Goal: Communication & Community: Ask a question

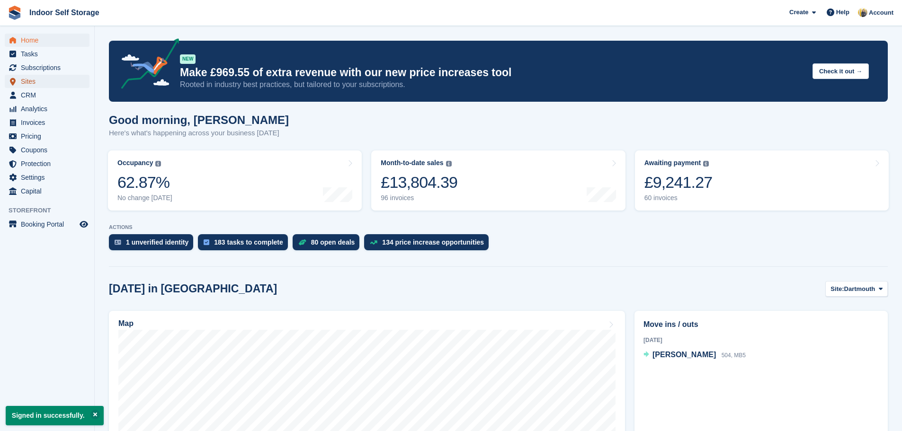
click at [36, 83] on span "Sites" at bounding box center [49, 81] width 57 height 13
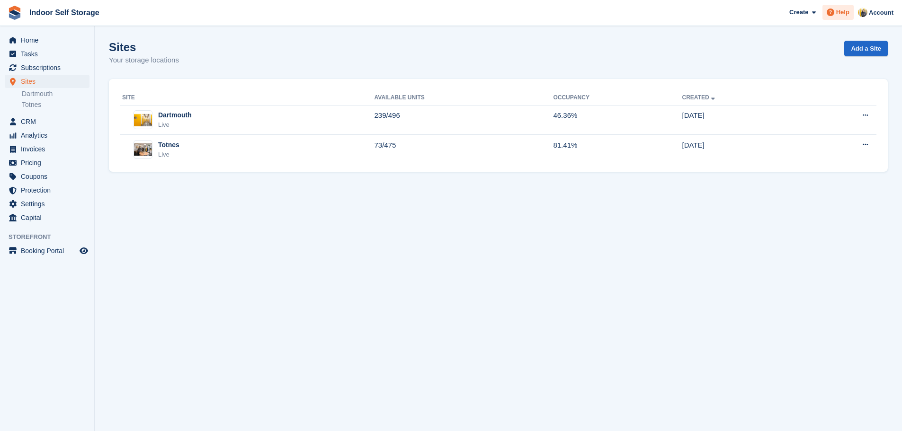
click at [836, 12] on span at bounding box center [830, 12] width 11 height 11
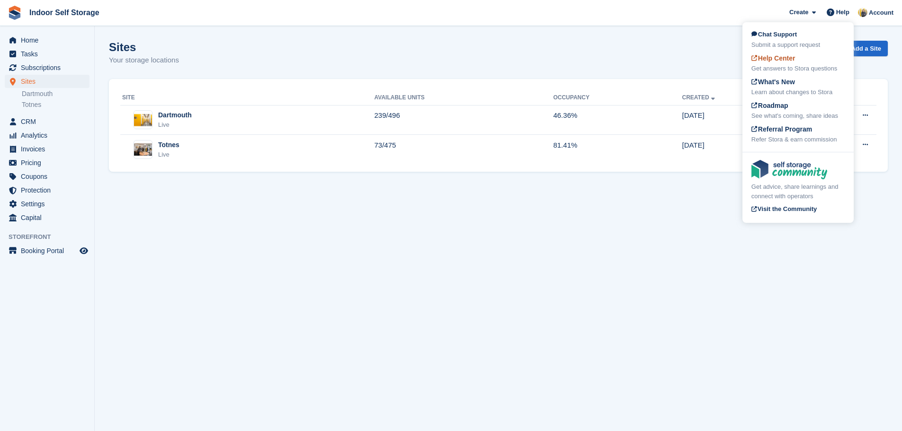
click at [782, 65] on div "Get answers to Stora questions" at bounding box center [797, 68] width 93 height 9
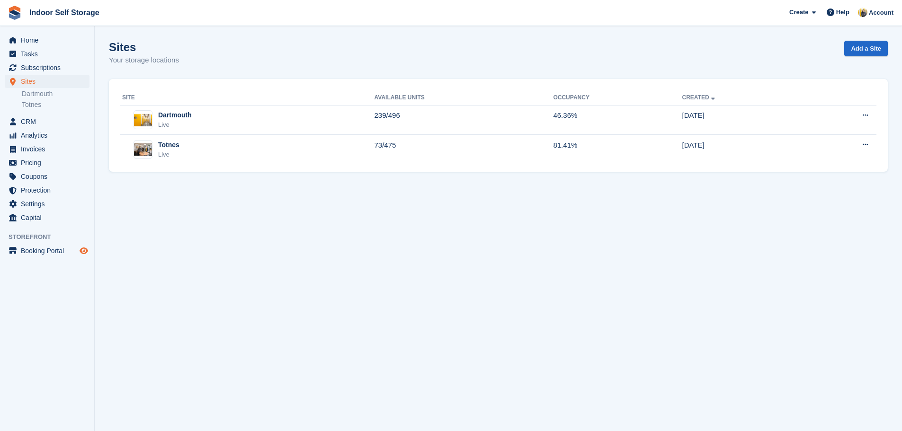
click at [85, 250] on icon "Preview store" at bounding box center [84, 251] width 9 height 8
click at [836, 14] on span at bounding box center [830, 12] width 11 height 11
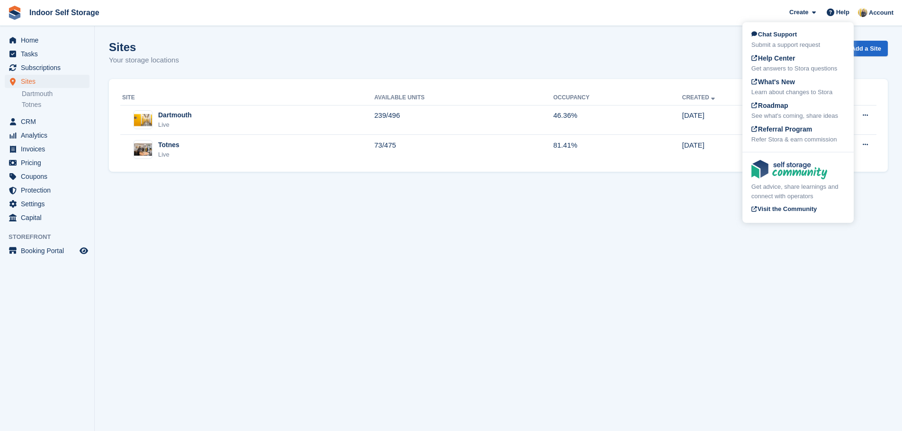
click at [805, 34] on div "Chat Support Submit a support request" at bounding box center [797, 40] width 93 height 20
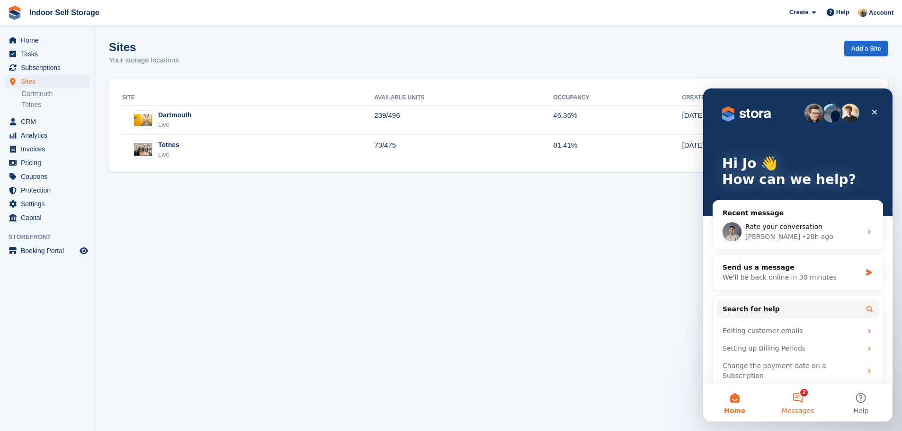
click at [793, 397] on button "2 Messages" at bounding box center [797, 403] width 63 height 38
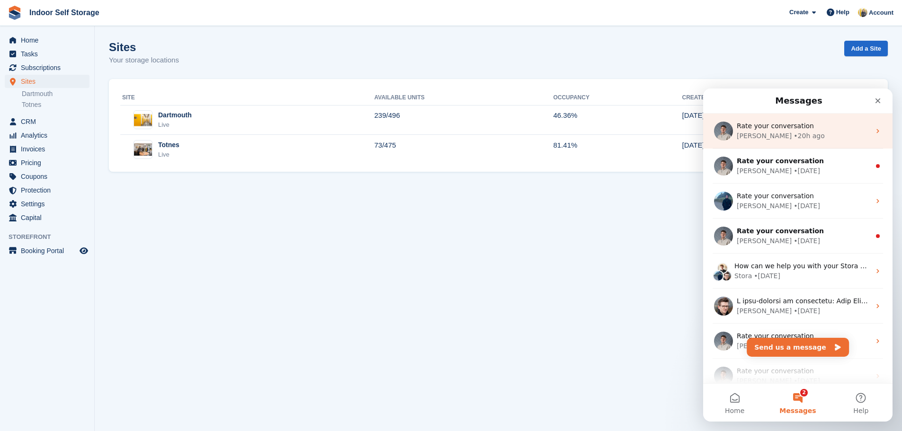
click at [793, 141] on div "• 20h ago" at bounding box center [808, 136] width 31 height 10
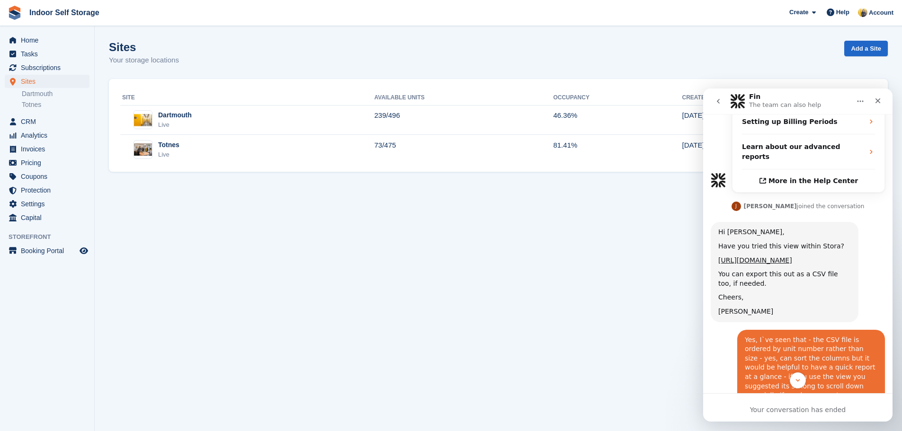
scroll to position [618, 0]
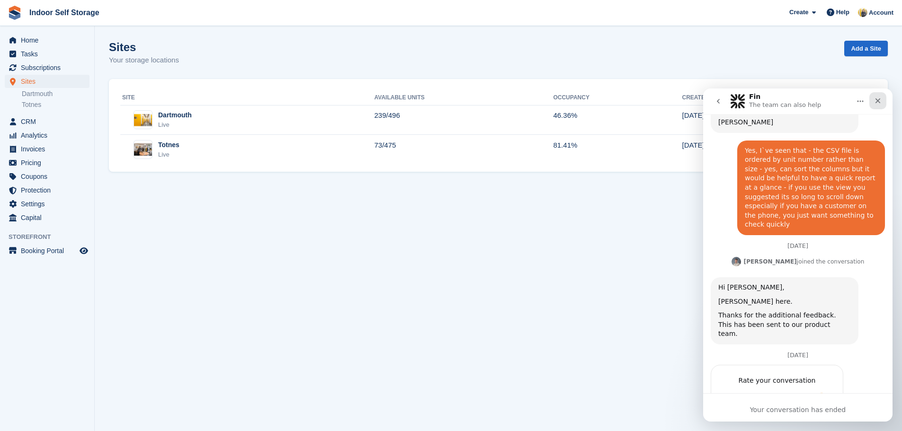
click at [876, 100] on icon "Close" at bounding box center [878, 101] width 8 height 8
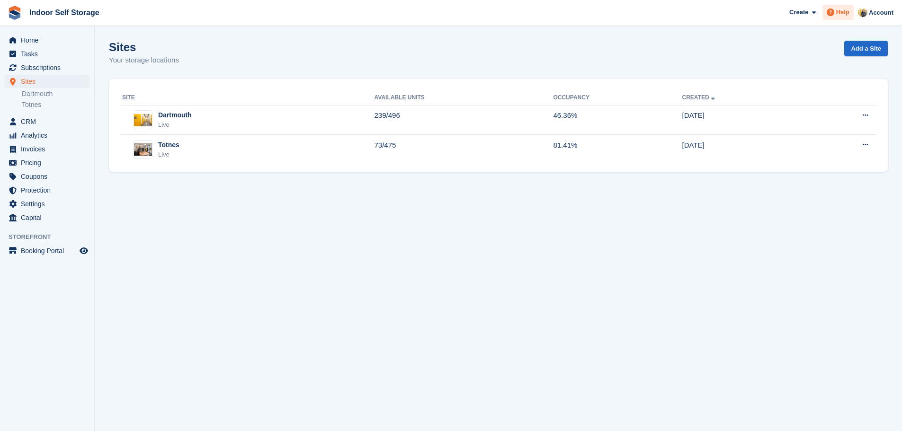
click at [838, 17] on span "Help" at bounding box center [842, 12] width 13 height 9
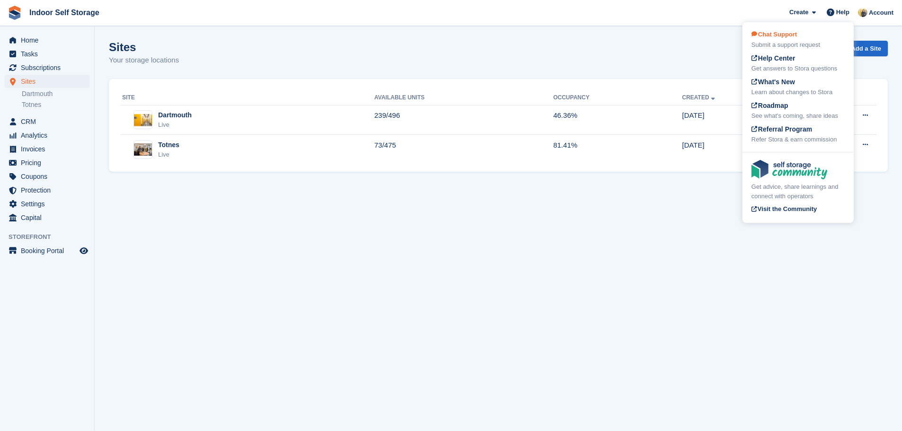
click at [804, 41] on div "Submit a support request" at bounding box center [797, 44] width 93 height 9
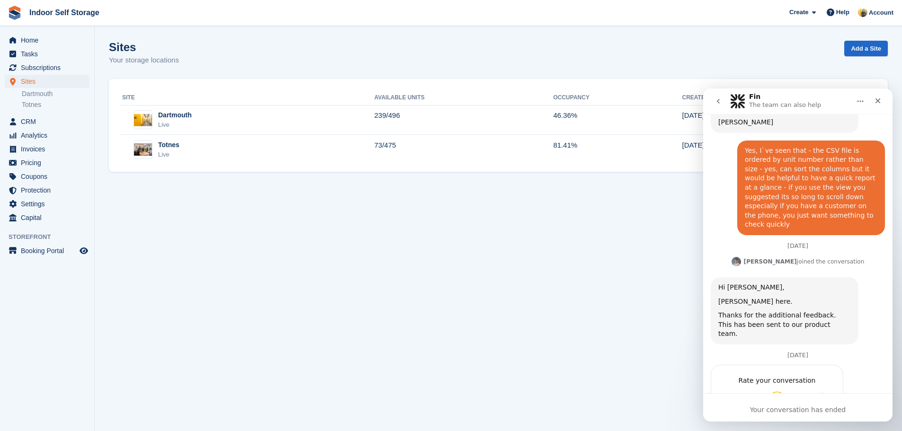
click at [778, 391] on span "OK" at bounding box center [776, 399] width 17 height 17
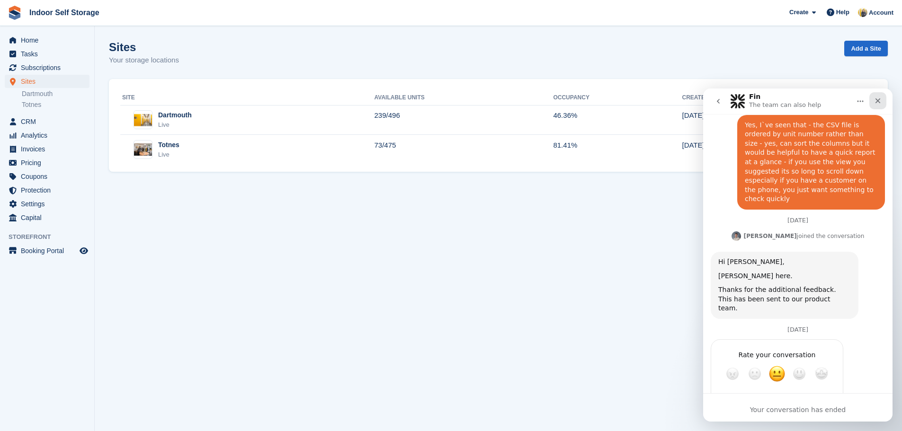
drag, startPoint x: 876, startPoint y: 101, endPoint x: 1578, endPoint y: 191, distance: 707.3
click at [875, 103] on icon "Close" at bounding box center [878, 101] width 8 height 8
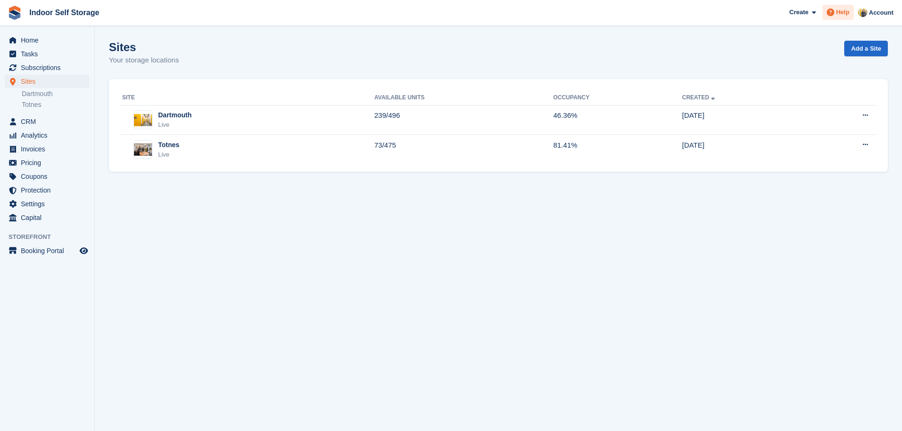
click at [836, 12] on span at bounding box center [830, 12] width 11 height 11
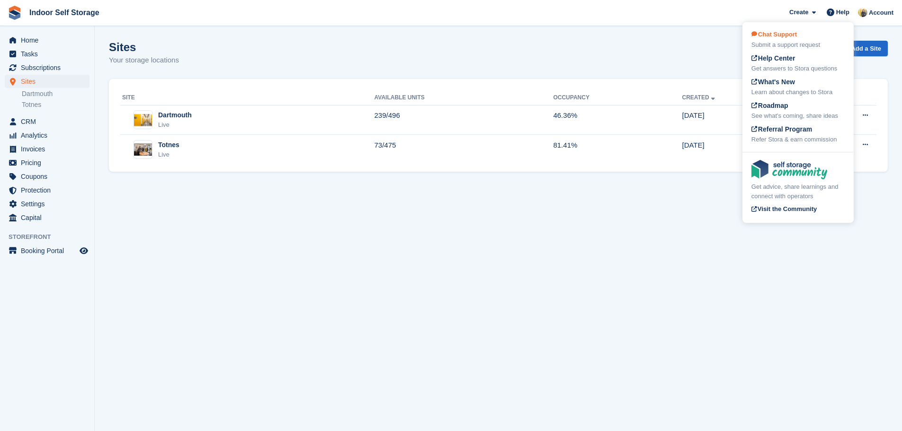
click at [782, 41] on div "Submit a support request" at bounding box center [797, 44] width 93 height 9
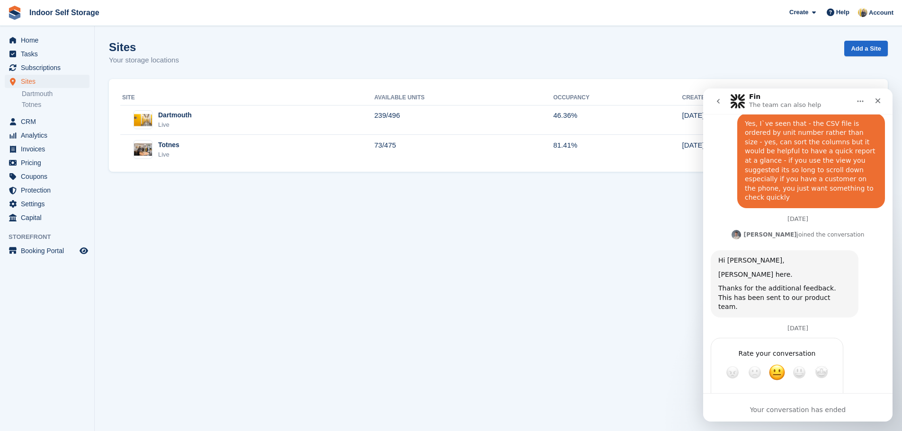
click at [859, 100] on icon "Home" at bounding box center [860, 102] width 8 height 8
click at [792, 421] on div "Your conversation has ended" at bounding box center [797, 407] width 189 height 28
click at [724, 104] on button "go back" at bounding box center [718, 101] width 18 height 18
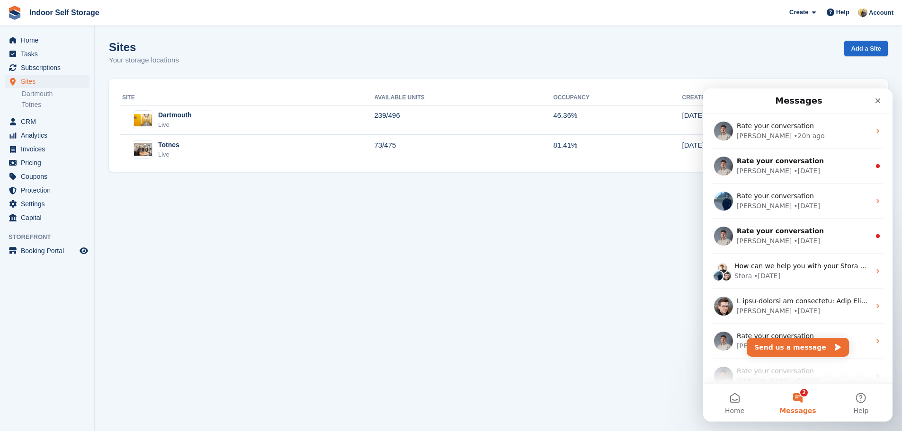
scroll to position [0, 0]
click at [790, 351] on button "Send us a message" at bounding box center [798, 347] width 102 height 19
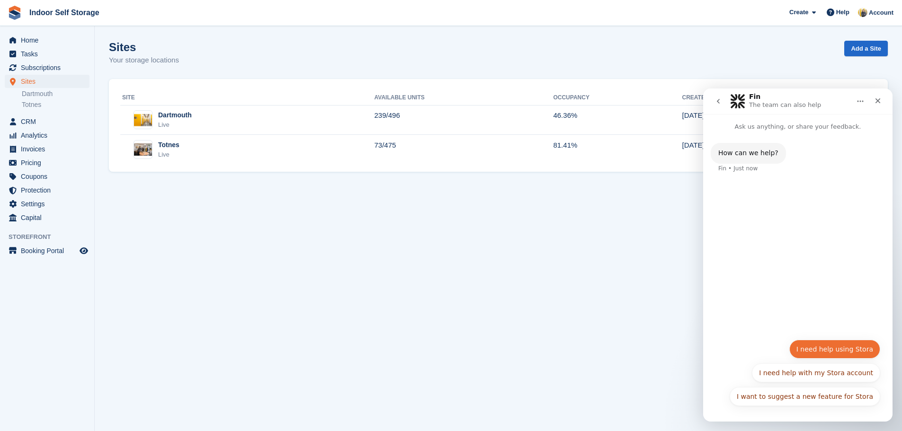
click at [829, 347] on button "I need help using Stora" at bounding box center [834, 349] width 91 height 19
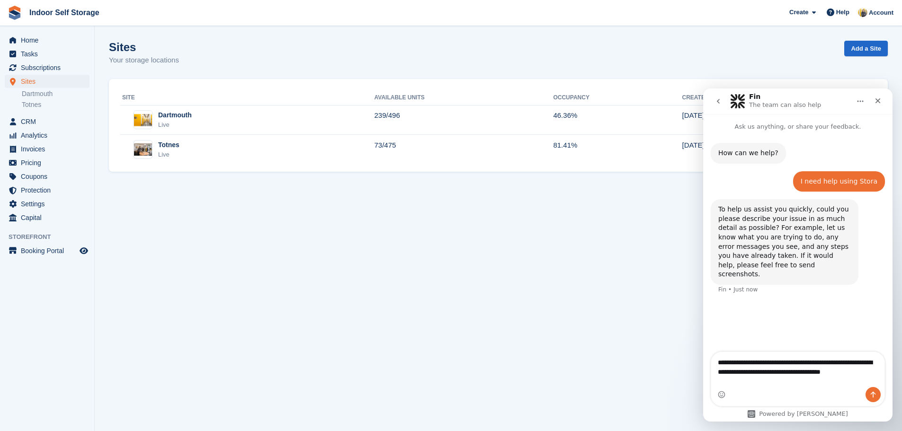
drag, startPoint x: 751, startPoint y: 381, endPoint x: 758, endPoint y: 381, distance: 7.1
click at [752, 381] on textarea "**********" at bounding box center [797, 369] width 173 height 35
type textarea "**********"
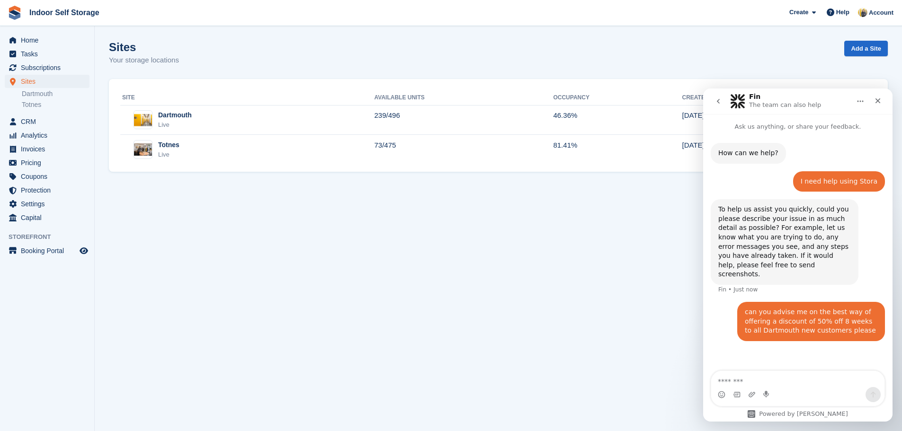
drag, startPoint x: 338, startPoint y: 384, endPoint x: 358, endPoint y: 375, distance: 21.8
click at [338, 383] on section "Sites Your storage locations Add a Site Site Available Units Occupancy Created …" at bounding box center [498, 215] width 807 height 431
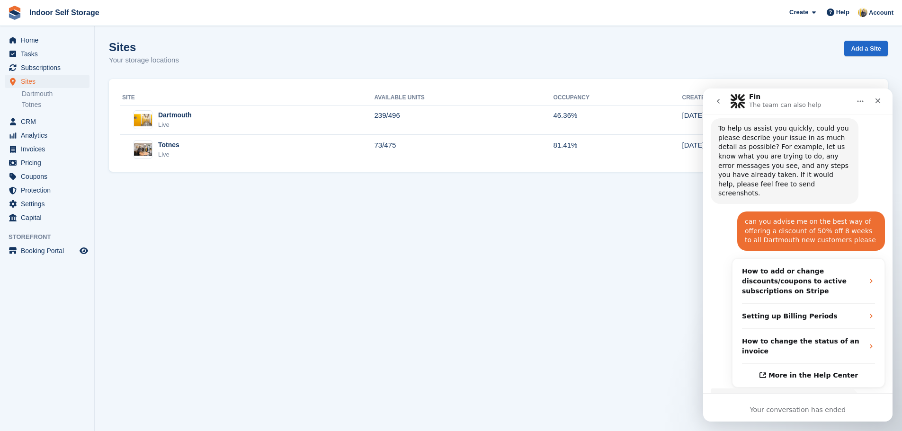
scroll to position [80, 0]
click at [841, 233] on div "can you advise me on the best way of offering a discount of 50% off 8 weeks to …" at bounding box center [811, 232] width 133 height 28
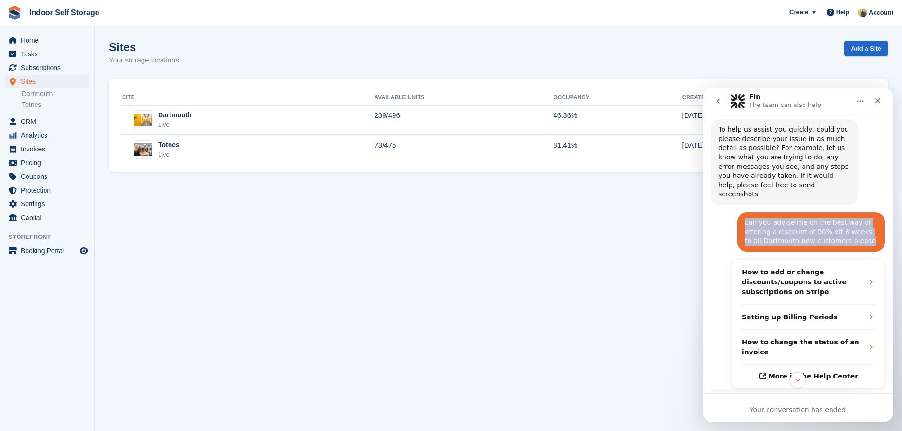
drag, startPoint x: 842, startPoint y: 231, endPoint x: 738, endPoint y: 214, distance: 105.5
click at [738, 214] on div "can you advise me on the best way of offering a discount of 50% off 8 weeks to …" at bounding box center [811, 232] width 148 height 39
copy div "can you advise me on the best way of offering a discount of 50% off 8 weeks to …"
click at [717, 103] on icon "go back" at bounding box center [718, 102] width 8 height 8
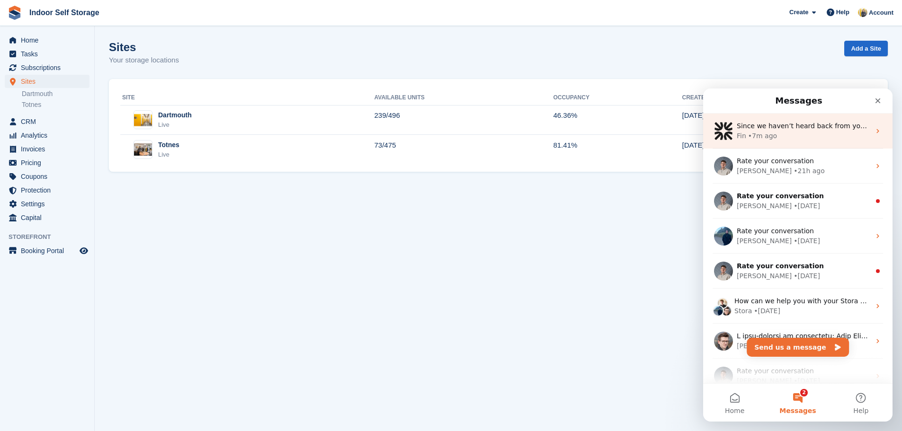
scroll to position [0, 0]
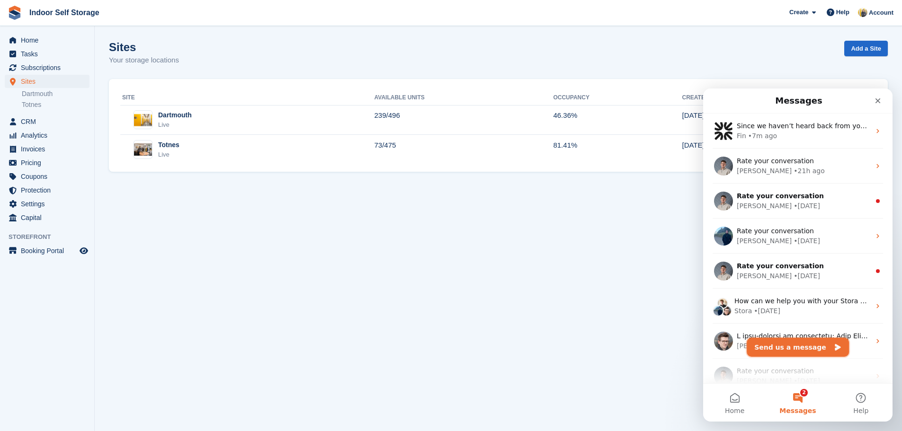
click at [791, 348] on button "Send us a message" at bounding box center [798, 347] width 102 height 19
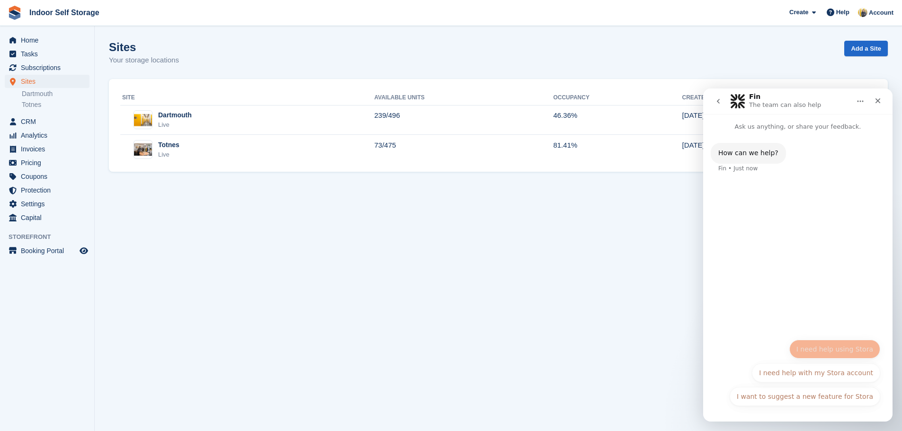
click at [826, 350] on button "I need help using Stora" at bounding box center [834, 349] width 91 height 19
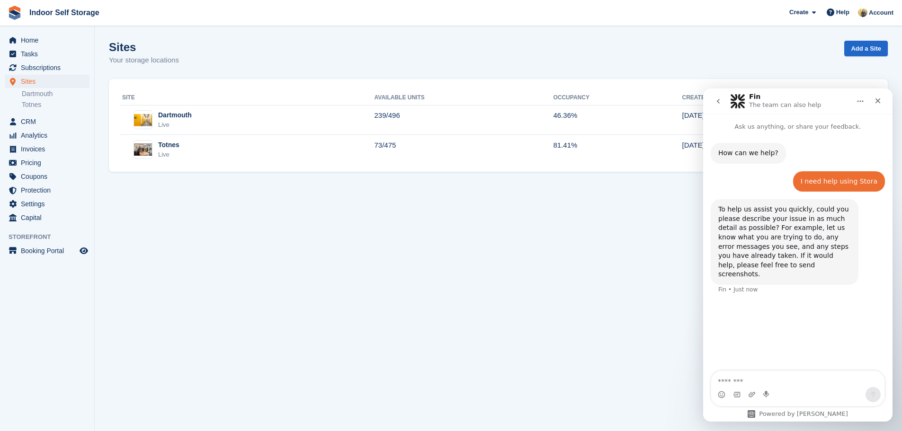
click at [760, 384] on textarea "Message…" at bounding box center [797, 379] width 173 height 16
type textarea "**********"
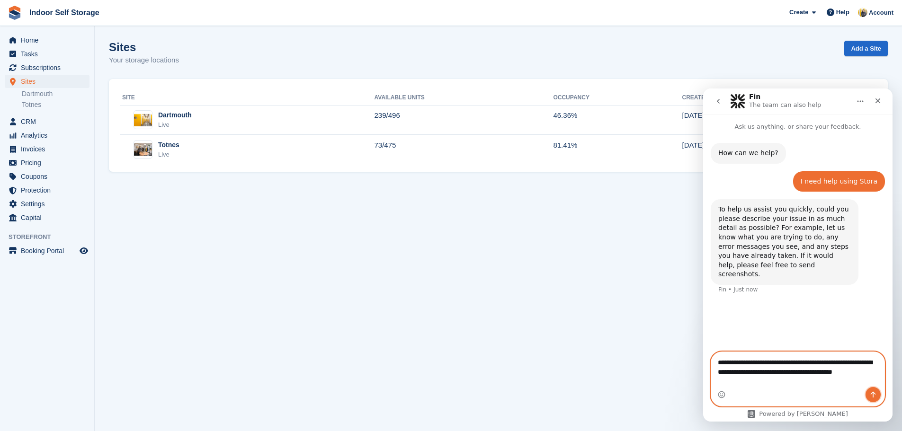
click at [871, 391] on icon "Send a message…" at bounding box center [873, 395] width 8 height 8
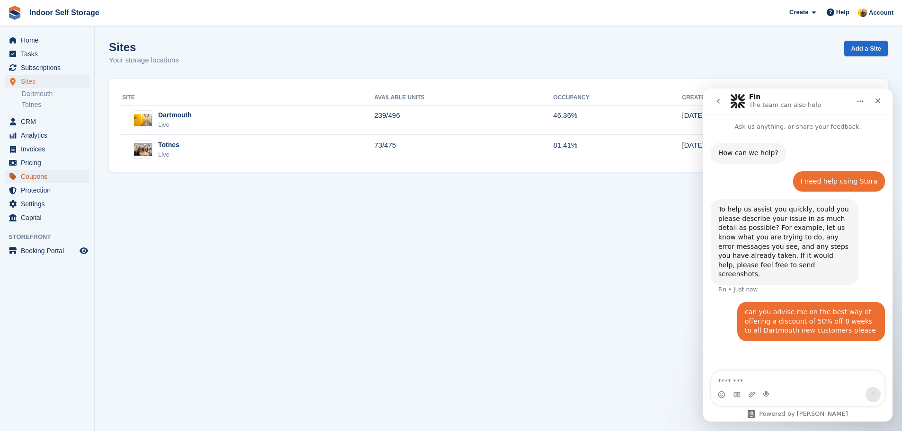
click at [34, 179] on span "Coupons" at bounding box center [49, 176] width 57 height 13
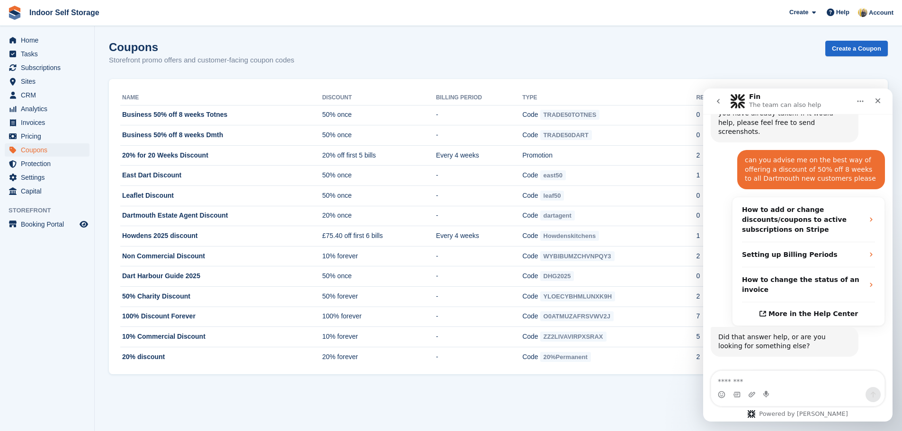
scroll to position [163, 0]
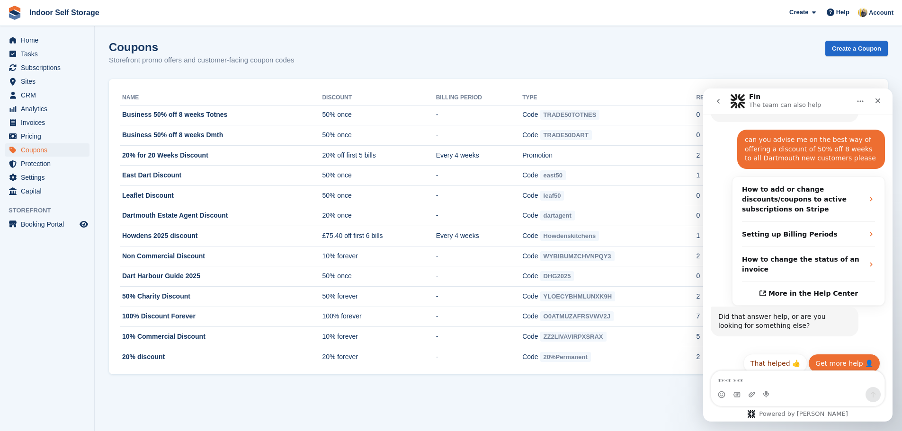
click at [827, 356] on button "Get more help 👤" at bounding box center [844, 363] width 72 height 19
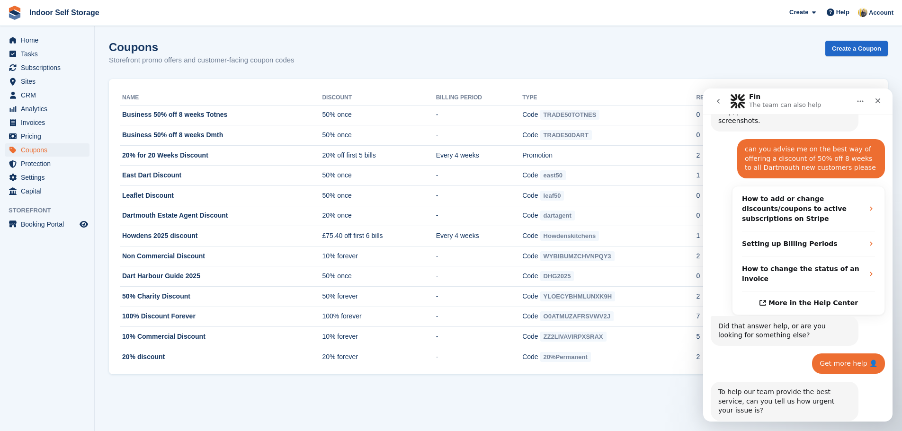
scroll to position [250, 0]
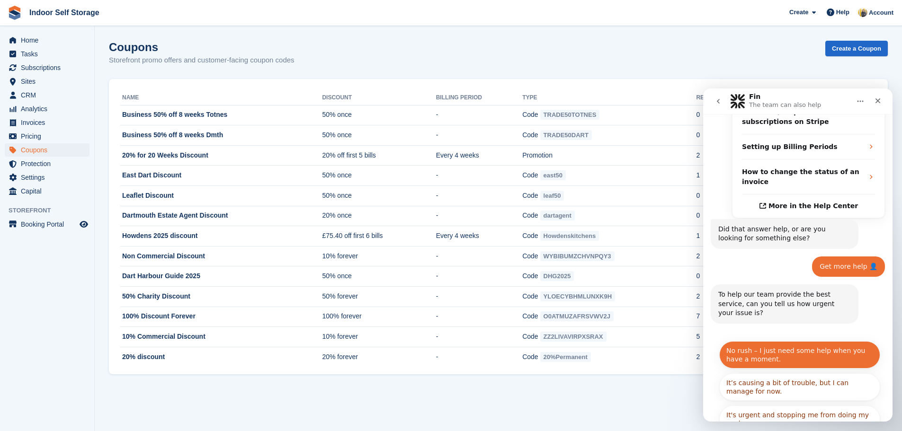
click at [785, 341] on button "No rush – I just need some help when you have a moment." at bounding box center [799, 354] width 161 height 27
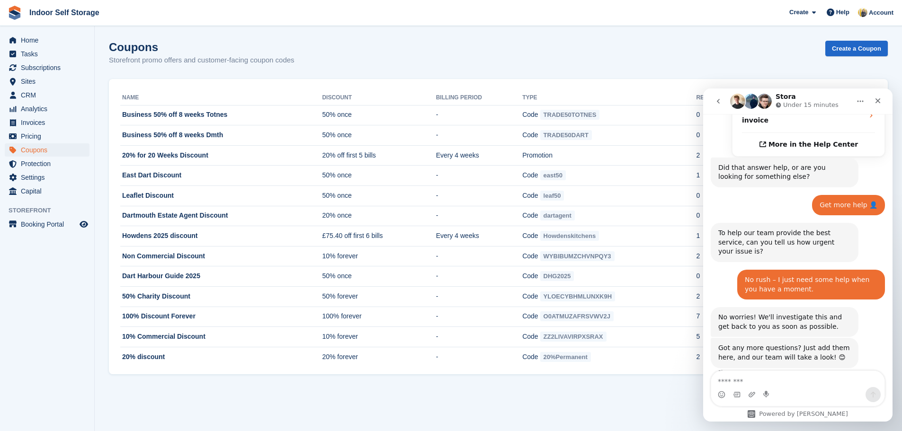
scroll to position [337, 0]
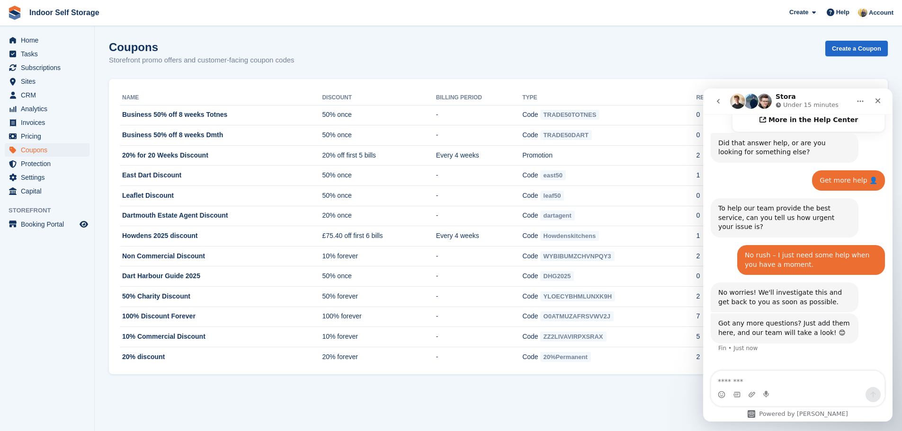
click at [451, 377] on section "Coupons Storefront promo offers and customer-facing coupon codes Create a Coupo…" at bounding box center [498, 215] width 807 height 431
drag, startPoint x: 838, startPoint y: 98, endPoint x: 841, endPoint y: 107, distance: 9.4
click at [841, 107] on div "Stora Under 15 minutes" at bounding box center [790, 101] width 120 height 17
click at [718, 104] on icon "go back" at bounding box center [718, 102] width 8 height 8
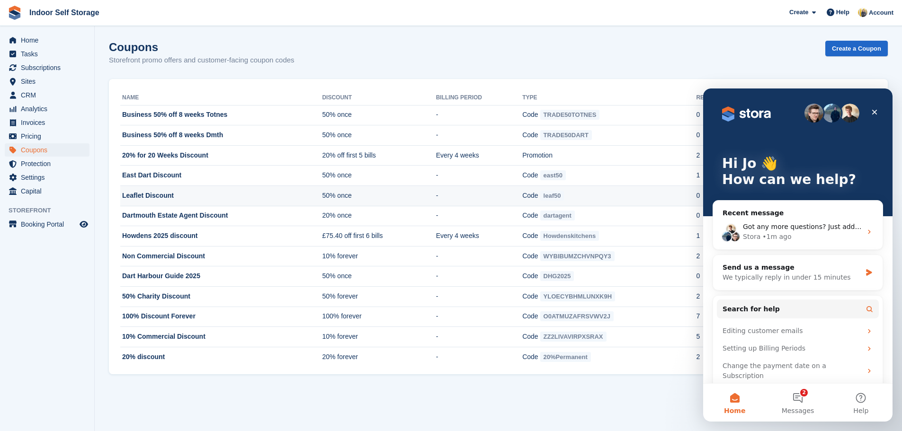
click at [684, 193] on td "Code leaf50" at bounding box center [609, 196] width 174 height 20
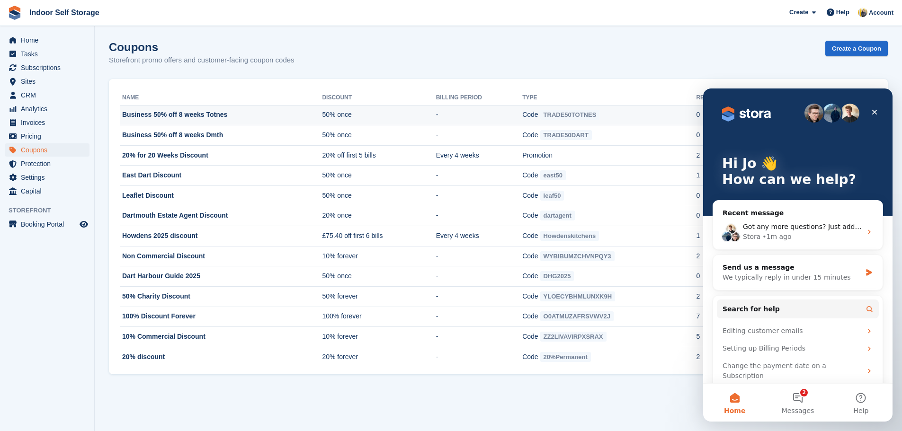
click at [694, 110] on td "Code TRADE50TOTNES" at bounding box center [609, 115] width 174 height 20
click at [873, 108] on icon "Close" at bounding box center [875, 112] width 8 height 8
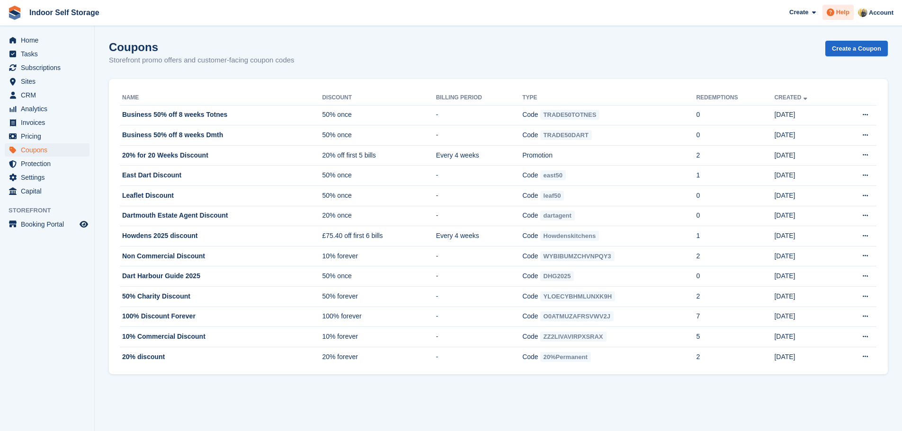
click at [833, 13] on icon at bounding box center [831, 13] width 8 height 8
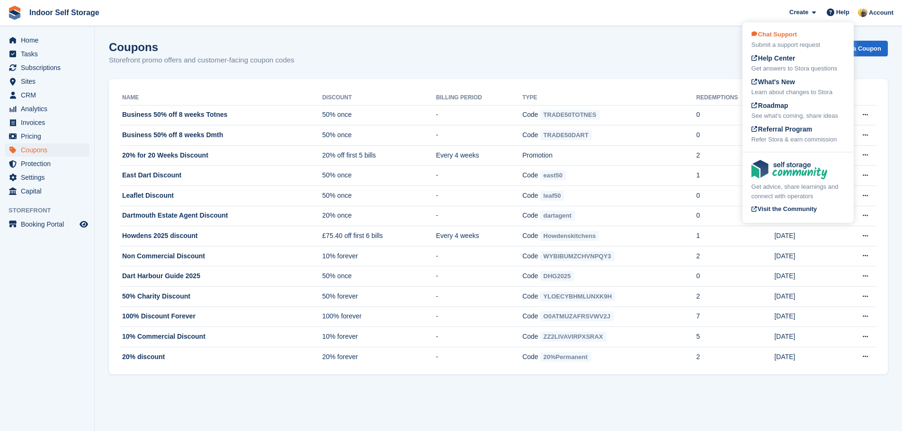
click at [794, 43] on div "Submit a support request" at bounding box center [797, 44] width 93 height 9
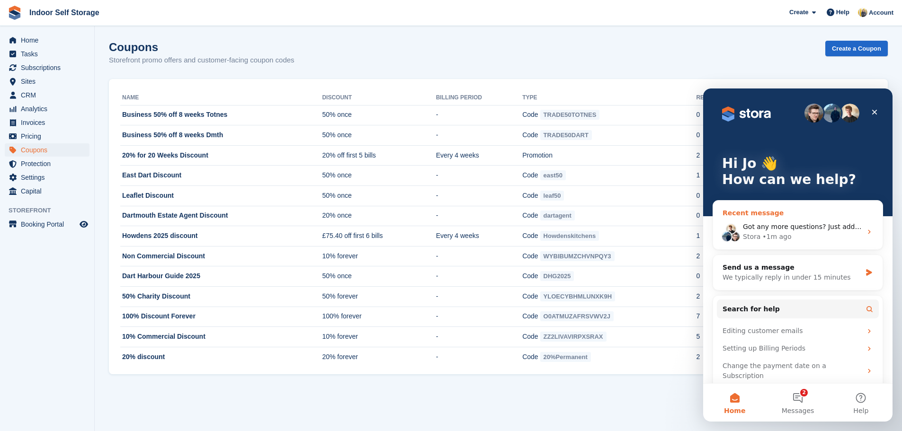
click at [803, 225] on span "Got any more questions? Just add them here, and our team will take a look! 😊" at bounding box center [873, 227] width 261 height 8
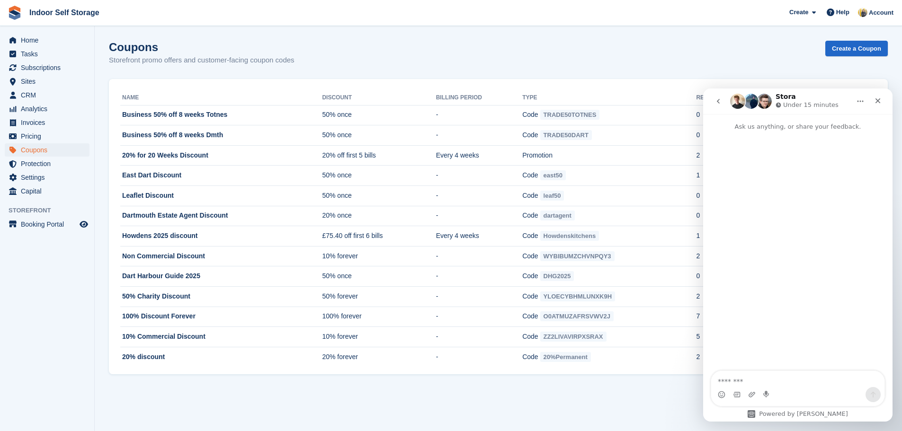
scroll to position [337, 0]
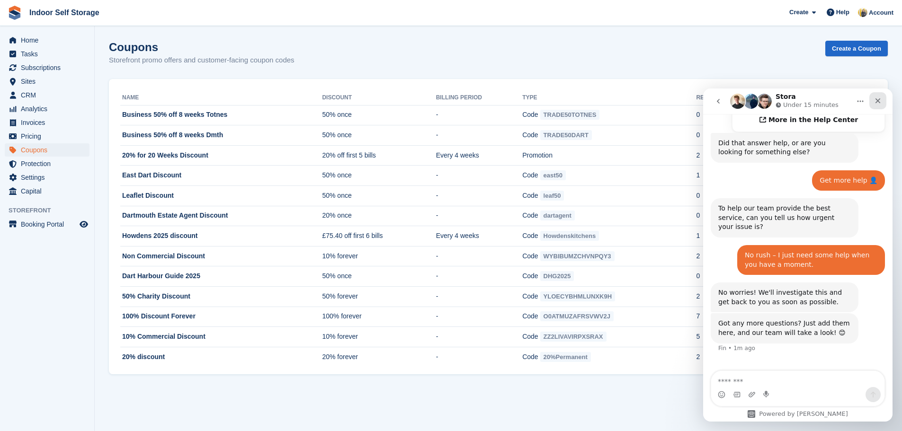
click at [874, 101] on icon "Close" at bounding box center [878, 101] width 8 height 8
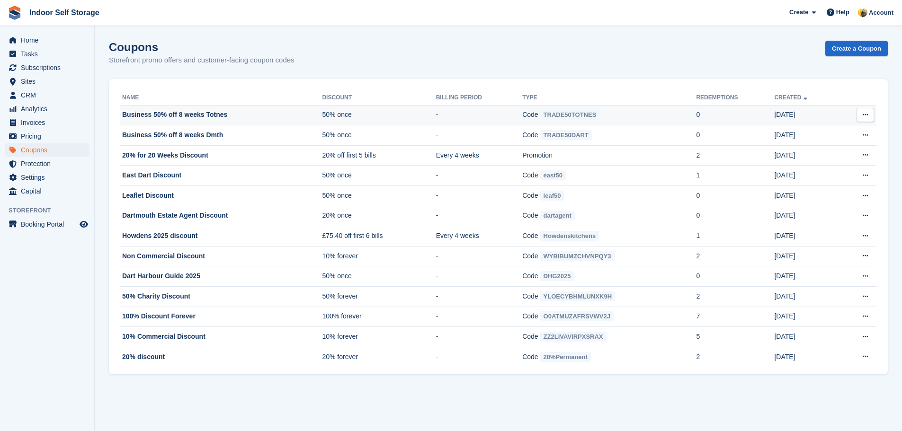
click at [583, 114] on span "TRADE50TOTNES" at bounding box center [570, 115] width 60 height 10
click at [628, 115] on td "Code TRADE50TOTNES" at bounding box center [609, 115] width 174 height 20
click at [861, 113] on button at bounding box center [865, 115] width 18 height 14
click at [814, 159] on p "Edit coupon" at bounding box center [828, 158] width 82 height 12
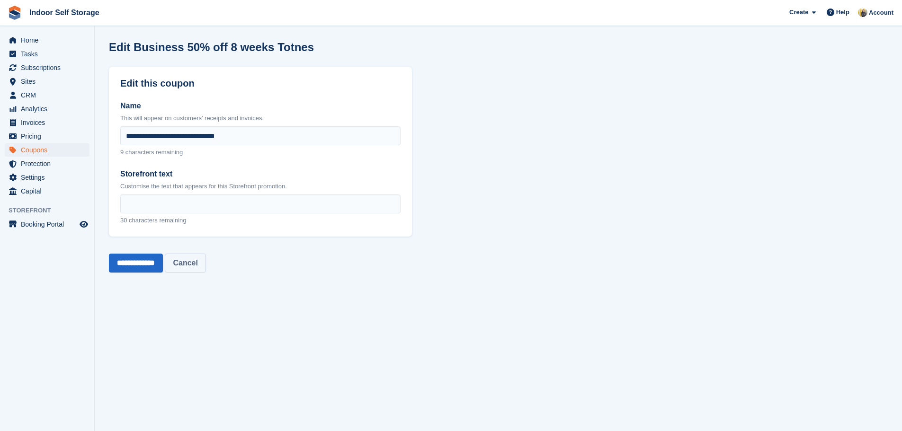
click at [205, 266] on link "Cancel" at bounding box center [185, 263] width 41 height 19
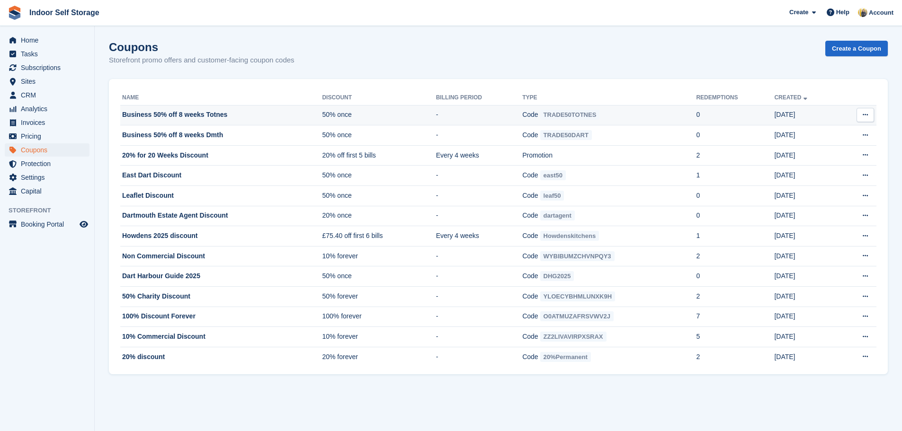
click at [853, 116] on td "Copy code Code copied! View on Stripe Edit coupon Delete coupon" at bounding box center [857, 115] width 37 height 20
click at [864, 113] on icon at bounding box center [865, 115] width 5 height 6
click at [814, 159] on p "Edit coupon" at bounding box center [828, 158] width 82 height 12
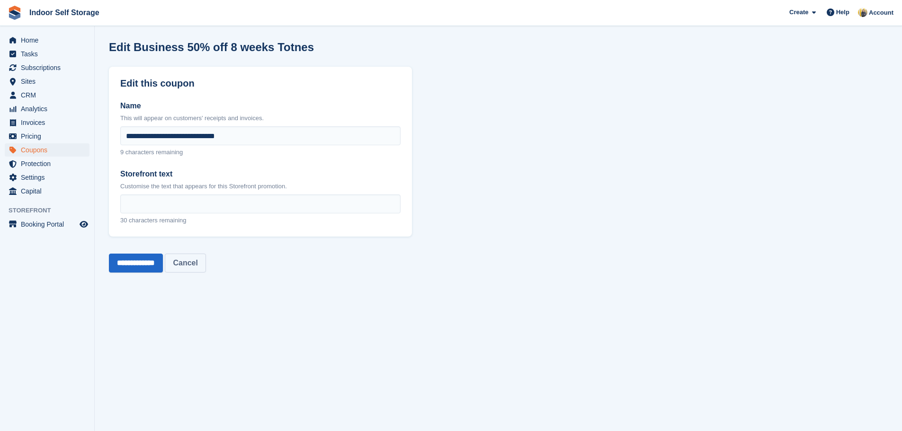
click at [201, 268] on link "Cancel" at bounding box center [185, 263] width 41 height 19
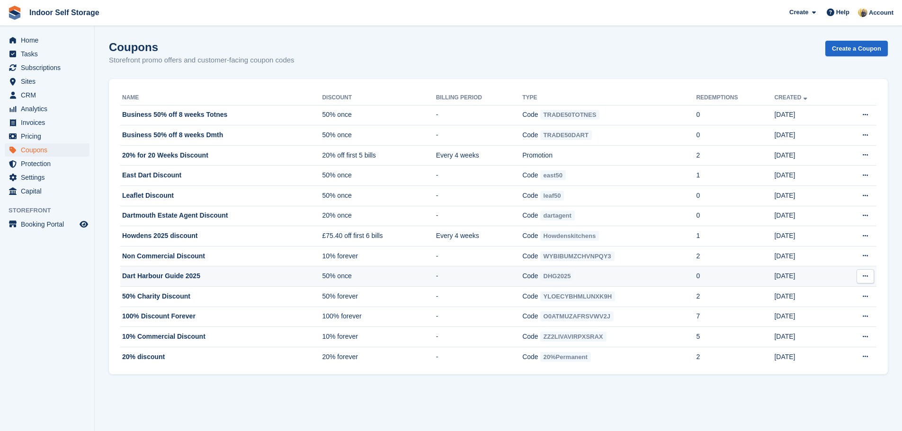
click at [229, 274] on td "Dart Harbour Guide 2025" at bounding box center [221, 277] width 202 height 20
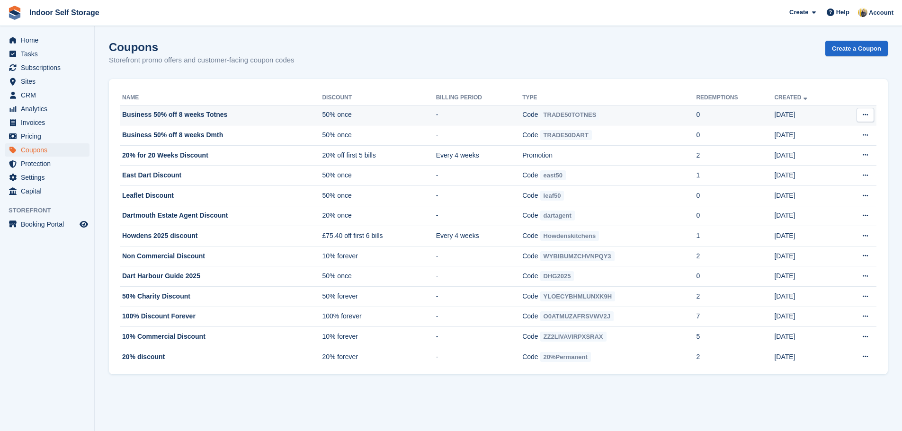
click at [275, 122] on td "Business 50% off 8 weeks Totnes" at bounding box center [221, 115] width 202 height 20
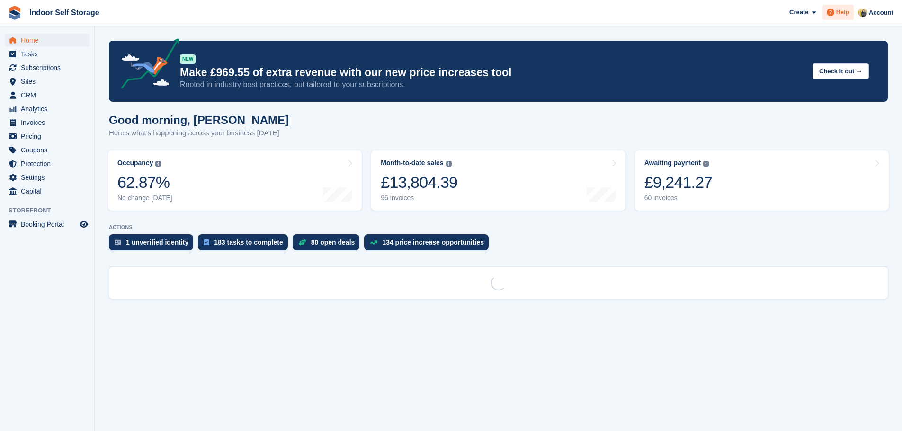
click at [845, 15] on span "Help" at bounding box center [842, 12] width 13 height 9
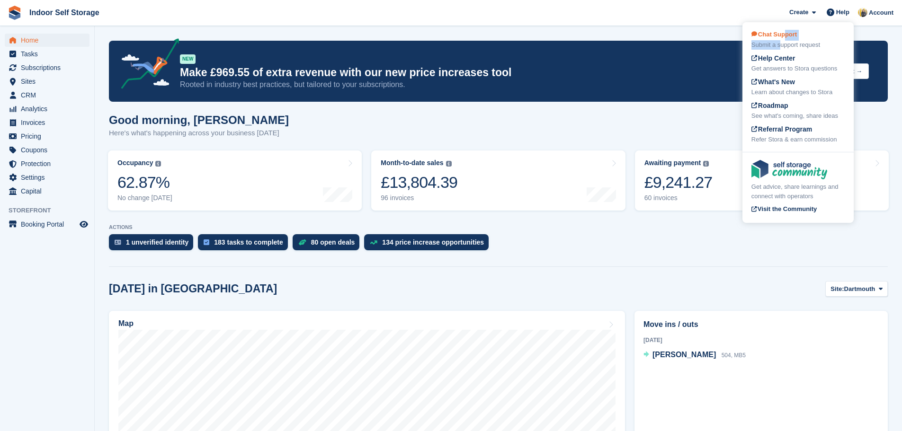
click at [783, 40] on div "Chat Support Submit a support request" at bounding box center [797, 40] width 93 height 20
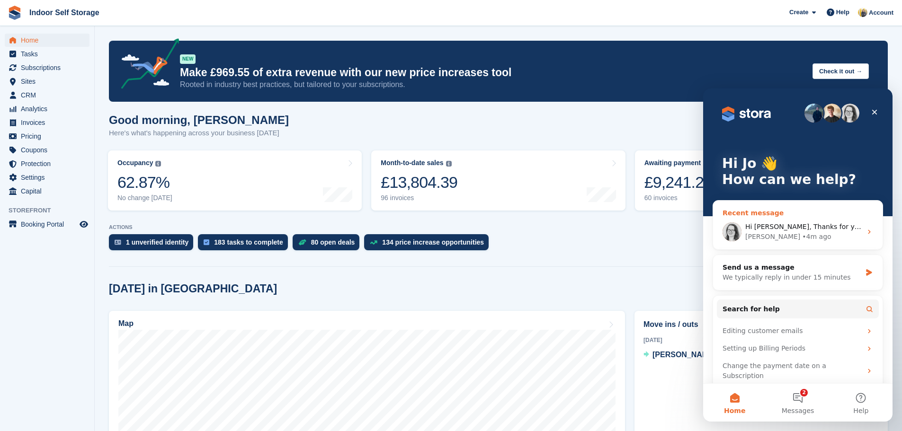
click at [768, 234] on div "[PERSON_NAME]" at bounding box center [772, 237] width 55 height 10
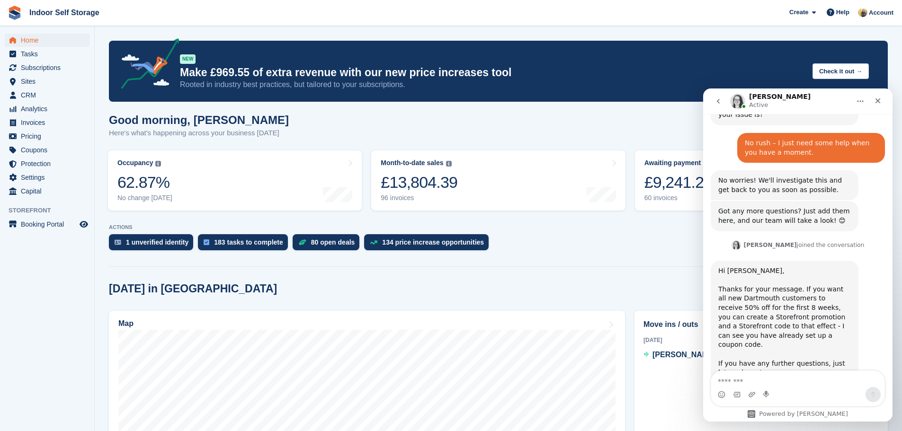
scroll to position [453, 0]
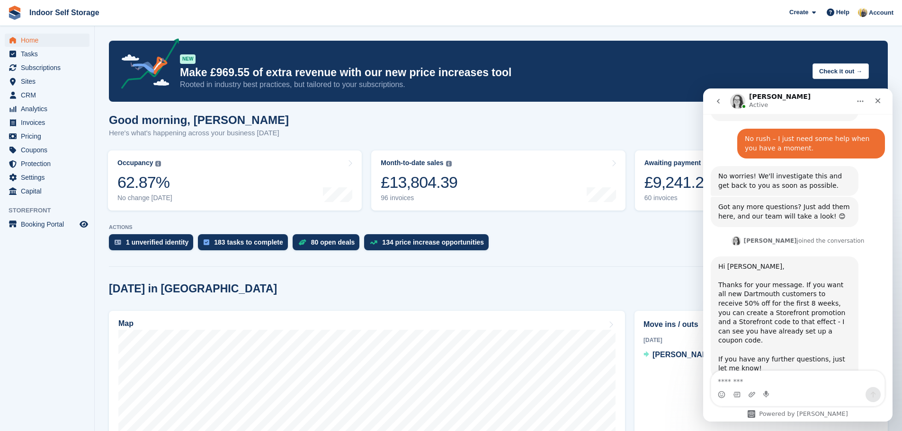
click at [753, 381] on textarea "Message…" at bounding box center [797, 379] width 173 height 16
type textarea "**********"
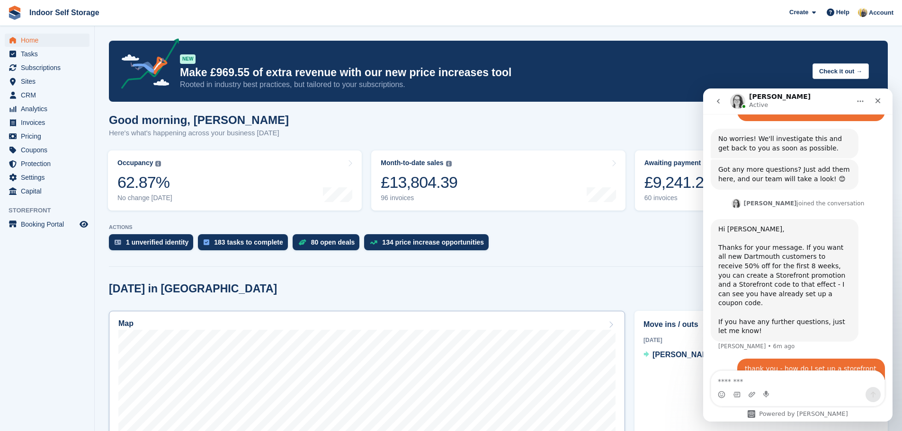
scroll to position [527, 0]
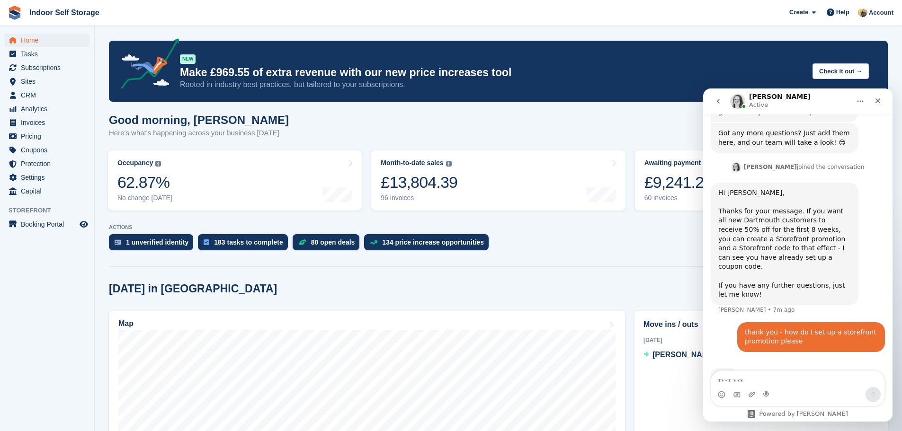
click at [831, 364] on div "Typing" at bounding box center [798, 382] width 174 height 36
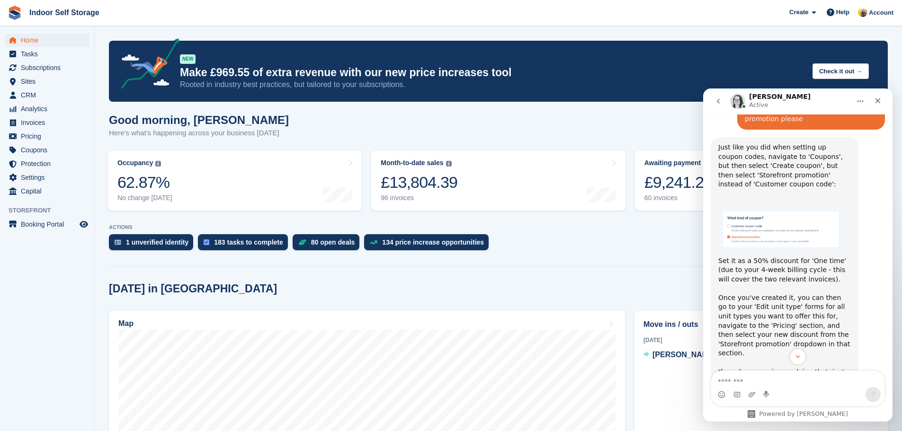
scroll to position [753, 0]
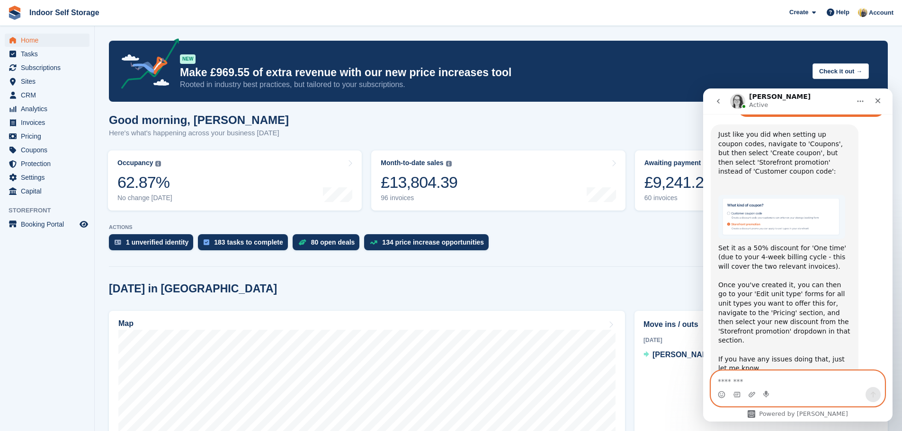
click at [744, 383] on textarea "Message…" at bounding box center [797, 379] width 173 height 16
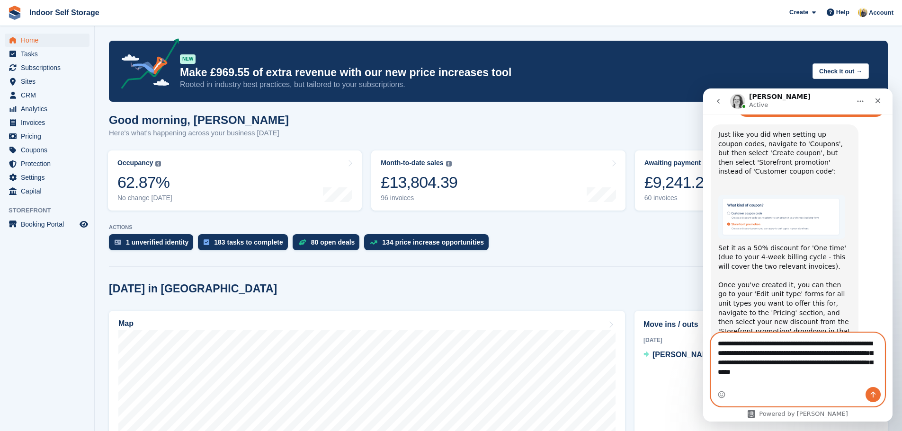
type textarea "**********"
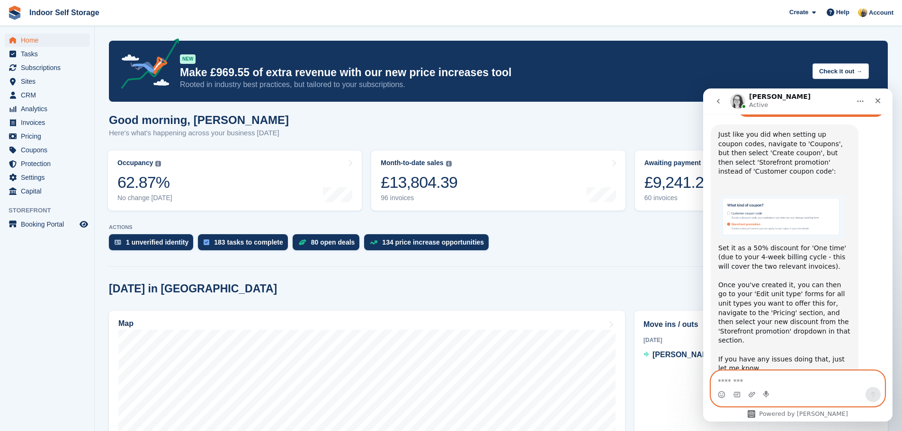
scroll to position [818, 0]
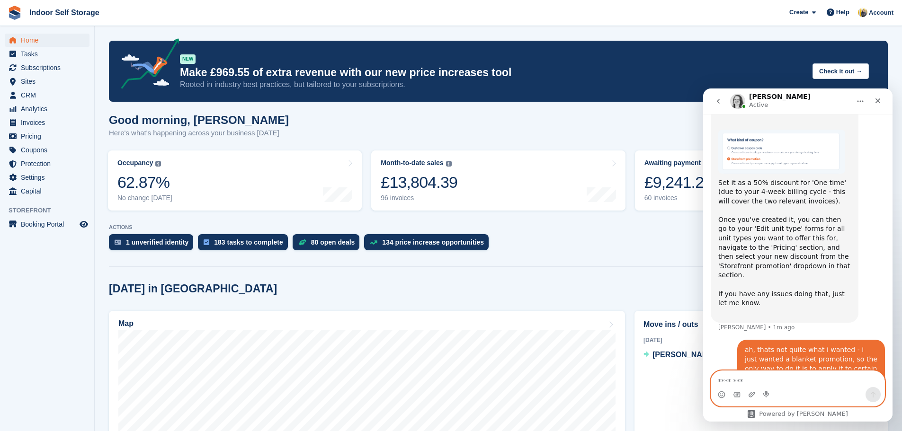
type textarea "*"
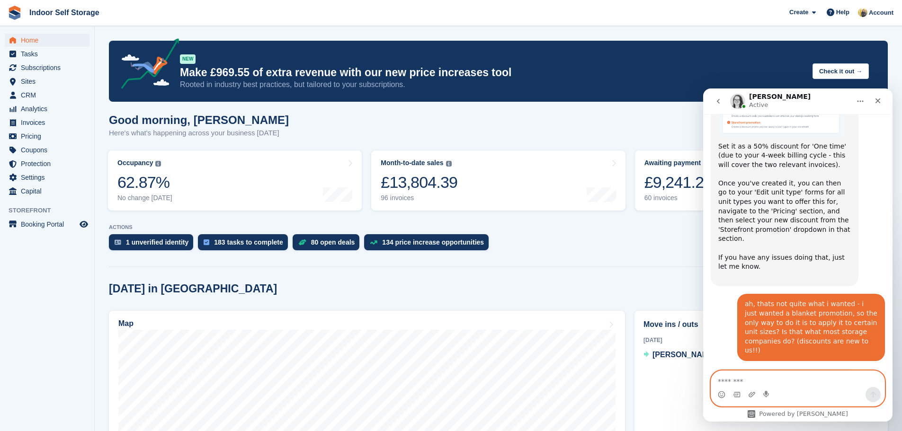
scroll to position [902, 0]
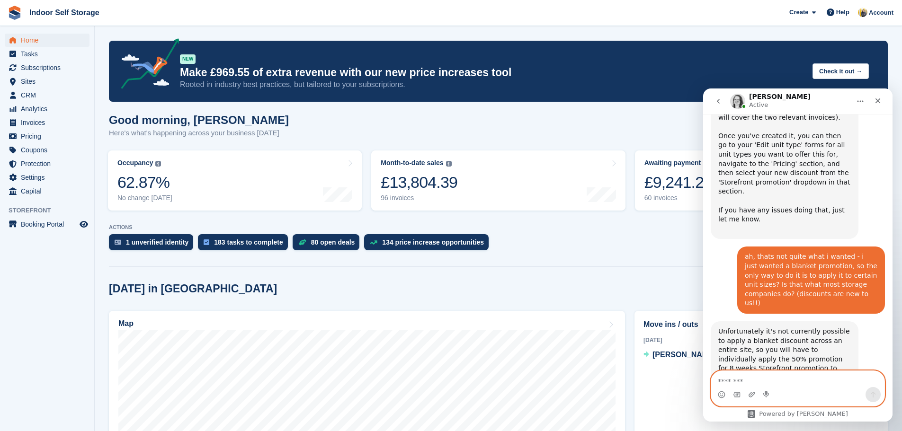
click at [752, 379] on textarea "Message…" at bounding box center [797, 379] width 173 height 16
type textarea "*"
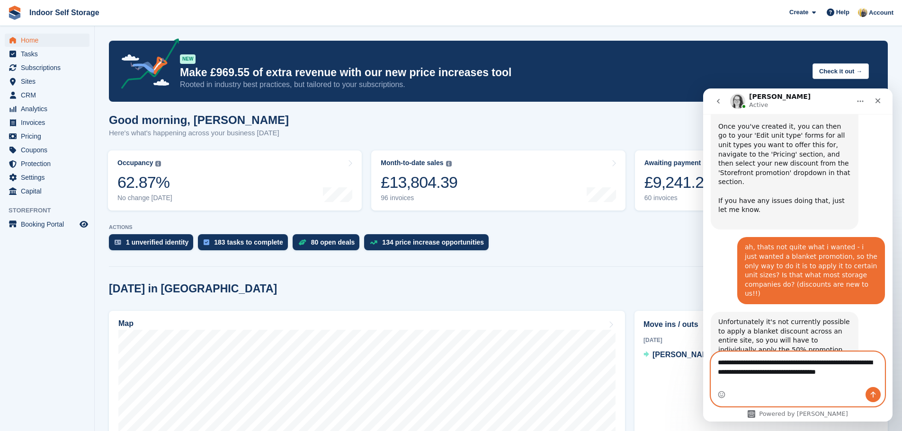
scroll to position [921, 0]
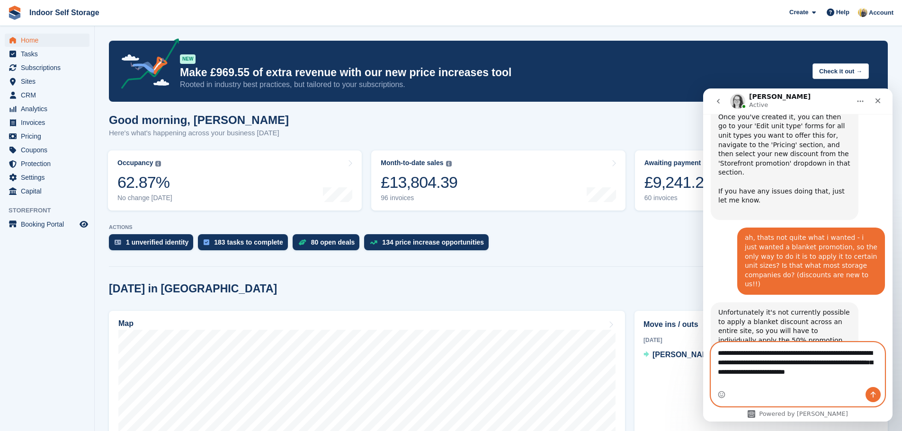
type textarea "**********"
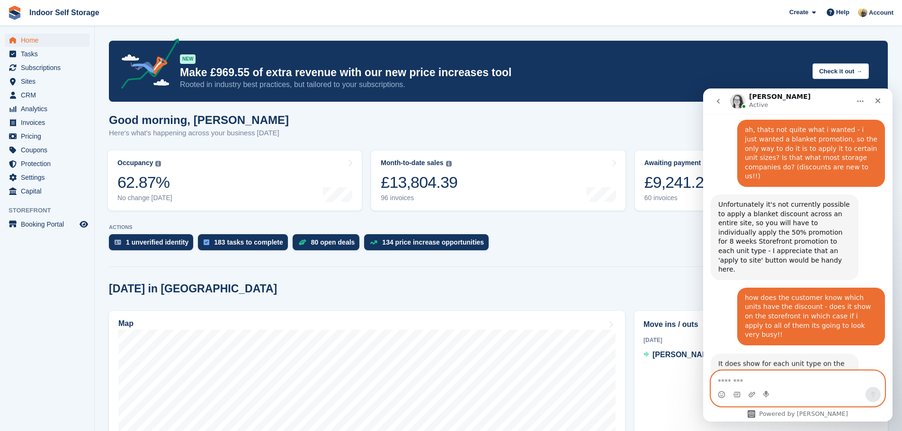
scroll to position [1104, 0]
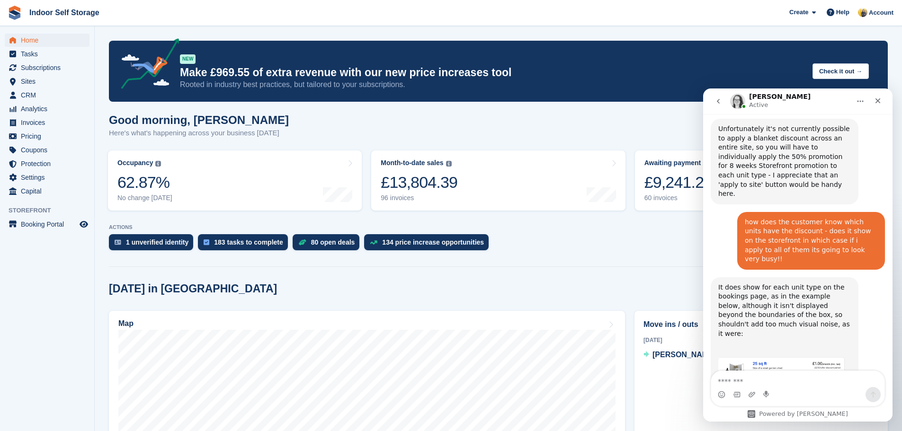
click at [790, 357] on img "Catherine says…" at bounding box center [781, 388] width 127 height 62
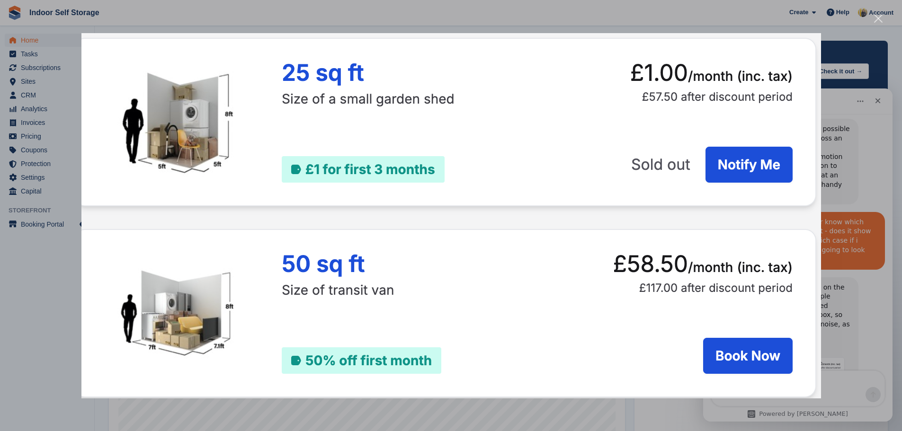
scroll to position [0, 0]
click at [858, 133] on div "Intercom messenger" at bounding box center [451, 215] width 902 height 431
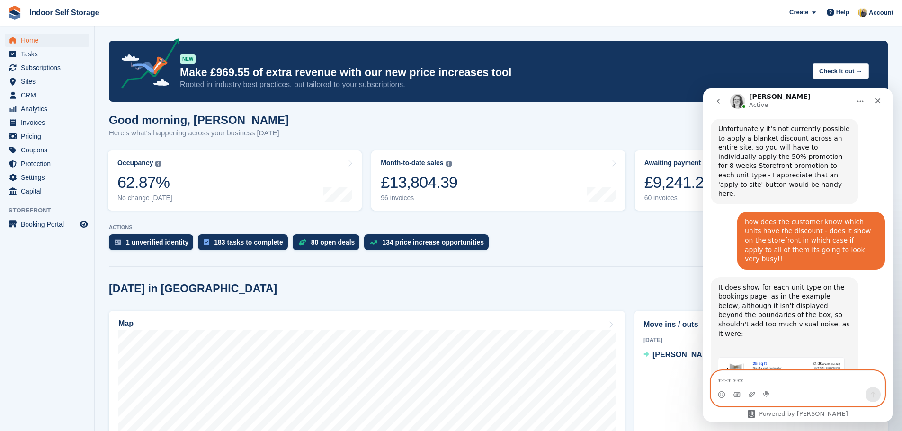
click at [757, 382] on textarea "Message…" at bounding box center [797, 379] width 173 height 16
type textarea "**********"
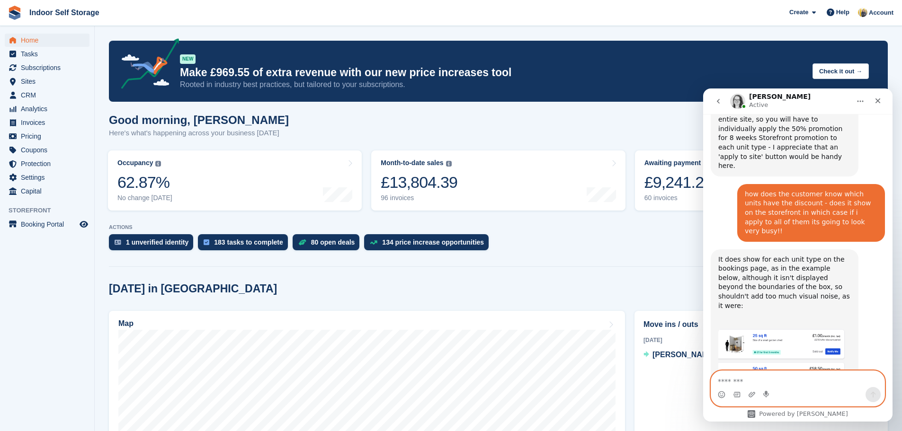
scroll to position [1133, 0]
